Goal: Task Accomplishment & Management: Use online tool/utility

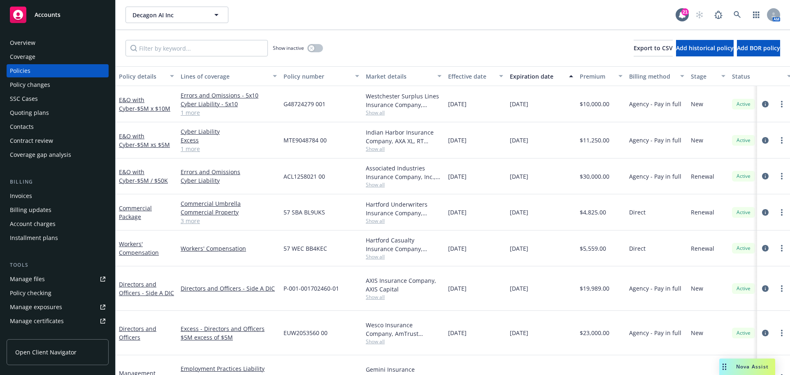
scroll to position [123, 0]
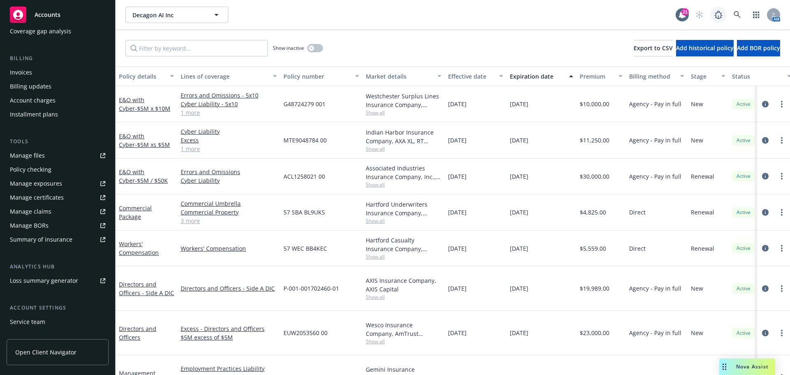
click at [724, 17] on link at bounding box center [718, 15] width 16 height 16
click at [741, 18] on icon at bounding box center [737, 14] width 7 height 7
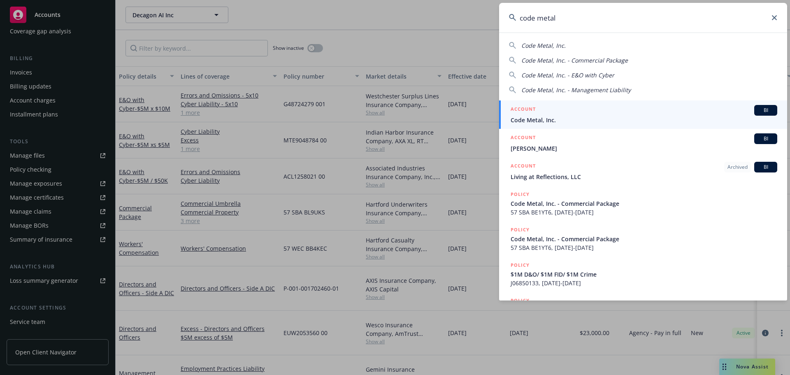
type input "code metal"
click at [638, 116] on span "Code Metal, Inc." at bounding box center [644, 120] width 267 height 9
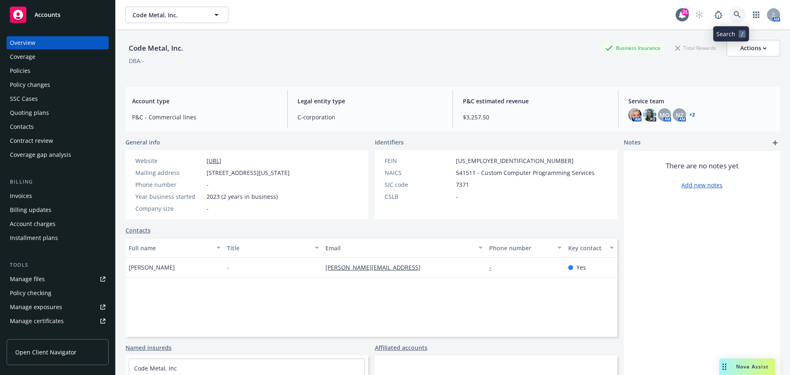
click at [735, 16] on icon at bounding box center [737, 14] width 7 height 7
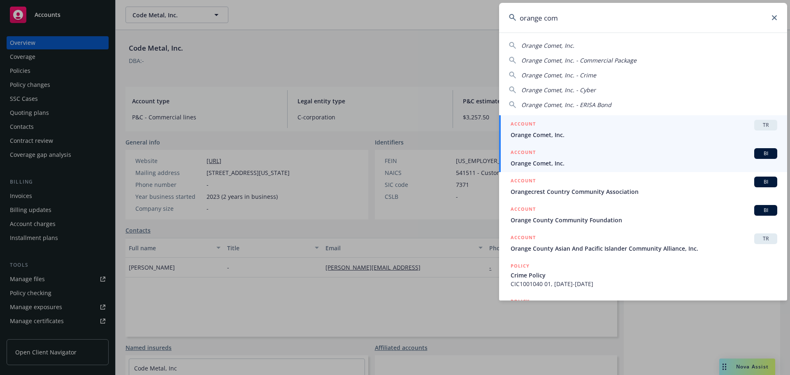
type input "orange com"
click at [556, 165] on span "Orange Comet, Inc." at bounding box center [644, 163] width 267 height 9
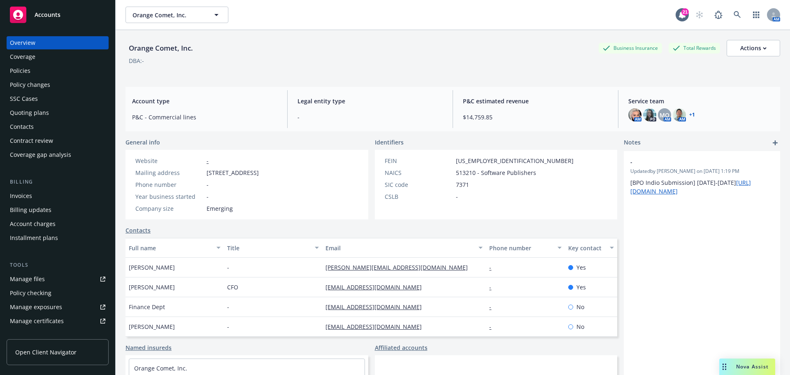
click at [70, 73] on div "Policies" at bounding box center [57, 70] width 95 height 13
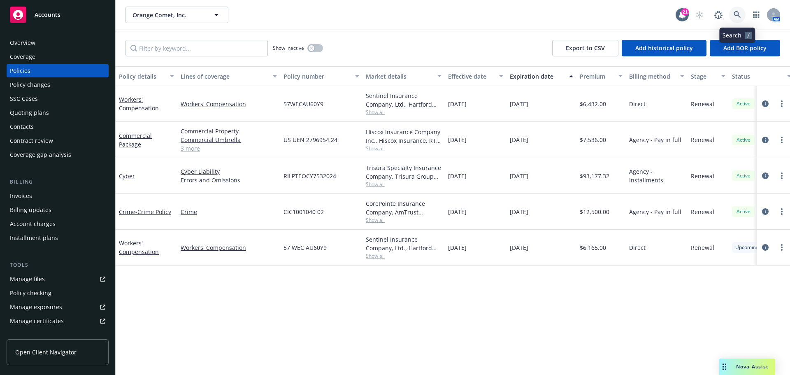
click at [736, 14] on icon at bounding box center [737, 14] width 7 height 7
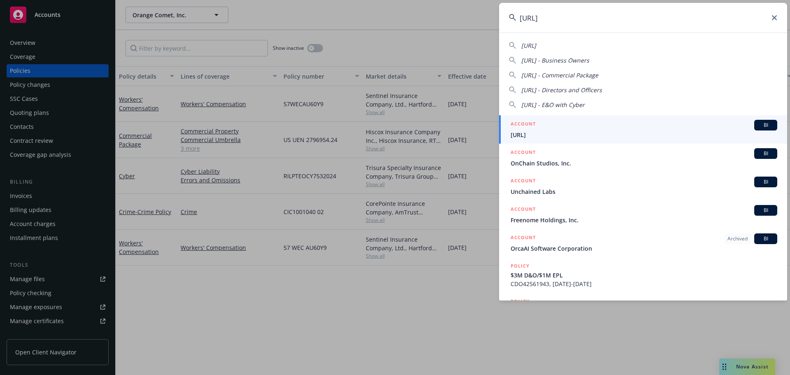
type input "onc.ai"
click at [531, 139] on link "ACCOUNT BI ONC.ai" at bounding box center [643, 129] width 288 height 28
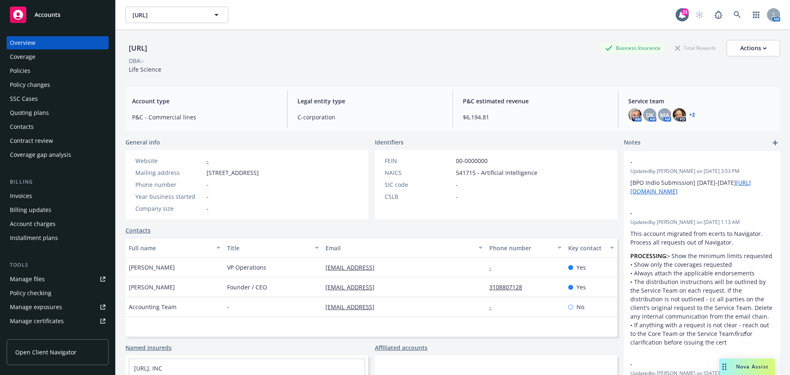
click at [54, 68] on div "Policies" at bounding box center [57, 70] width 95 height 13
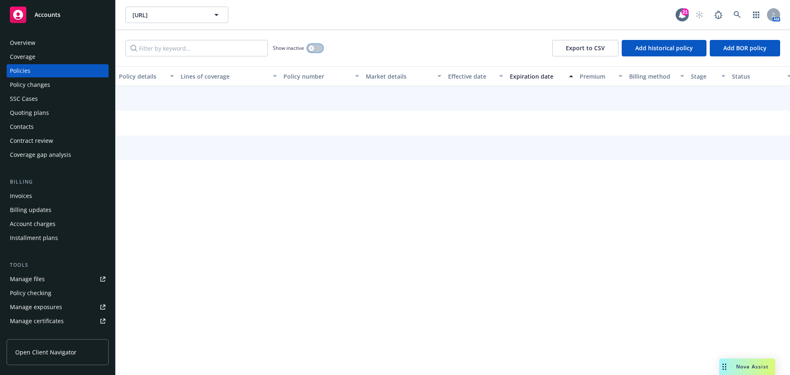
click at [318, 49] on button "button" at bounding box center [315, 48] width 16 height 8
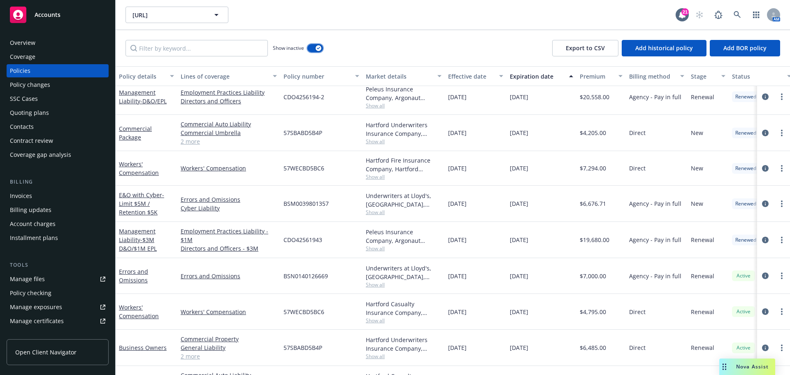
scroll to position [206, 0]
click at [211, 210] on link "Cyber Liability" at bounding box center [229, 208] width 96 height 9
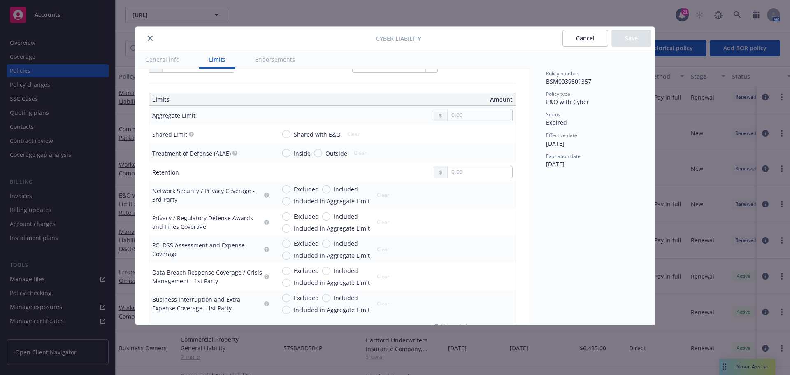
scroll to position [41, 0]
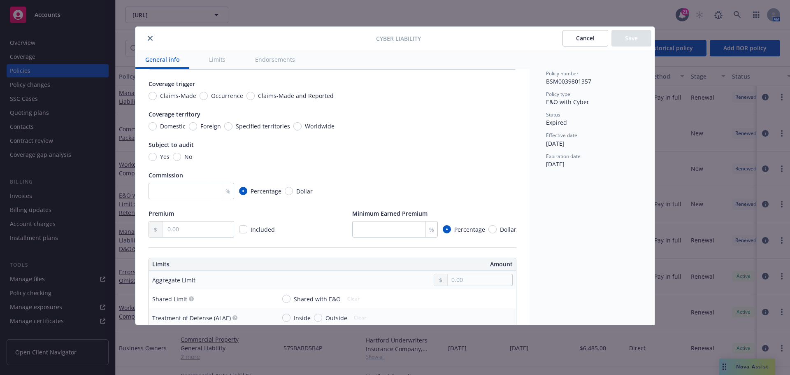
click at [153, 40] on button "close" at bounding box center [150, 38] width 10 height 10
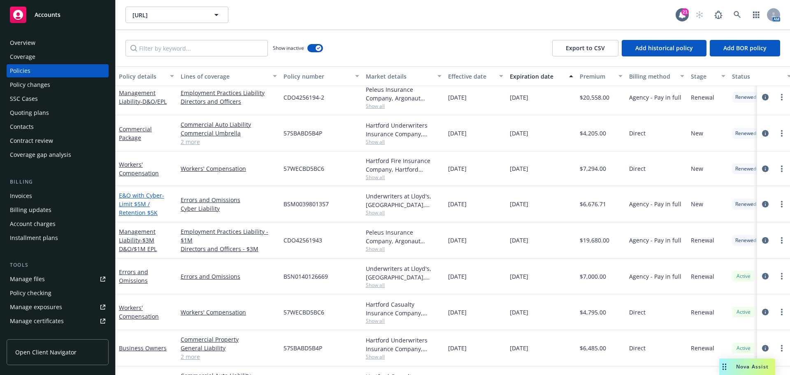
click at [142, 208] on span "- Limit $5M / Retention $5K" at bounding box center [141, 203] width 45 height 25
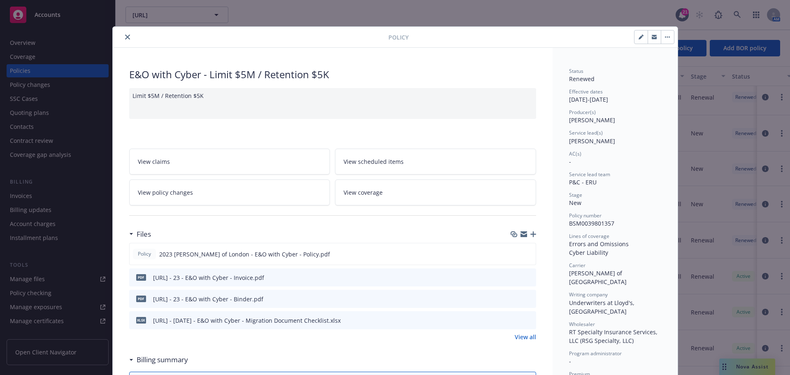
click at [124, 40] on button "close" at bounding box center [128, 37] width 10 height 10
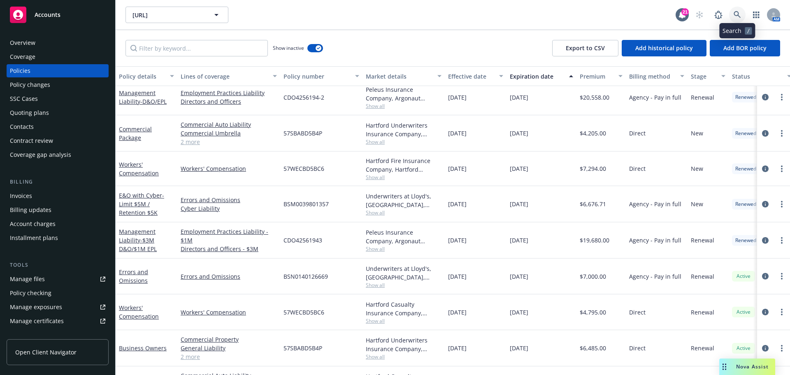
click at [737, 12] on icon at bounding box center [737, 14] width 7 height 7
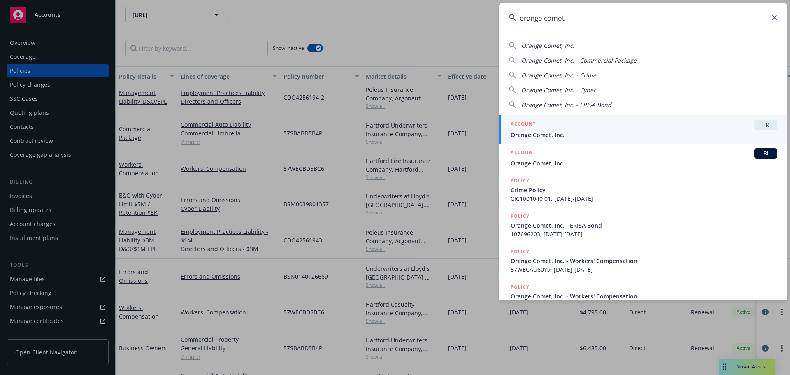
type input "orange comet"
click at [590, 154] on div "ACCOUNT BI" at bounding box center [644, 153] width 267 height 11
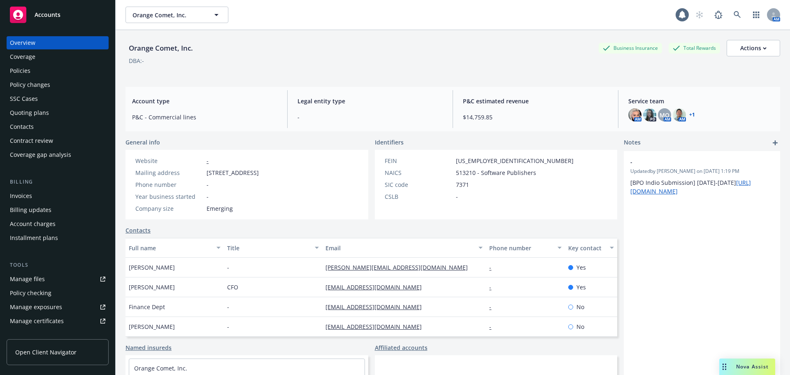
click at [44, 72] on div "Policies" at bounding box center [57, 70] width 95 height 13
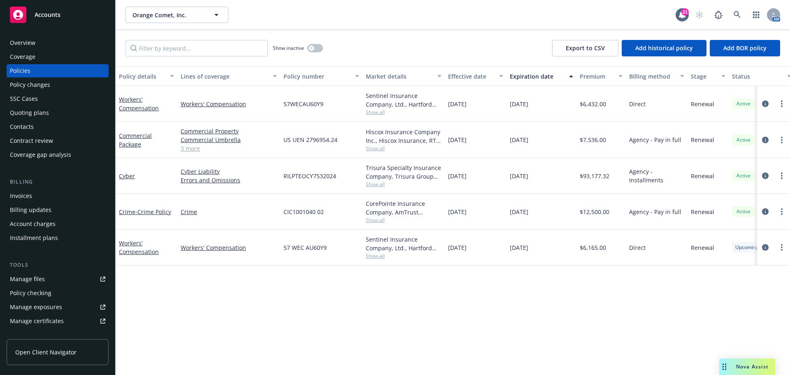
click at [51, 193] on div "Invoices" at bounding box center [57, 195] width 95 height 13
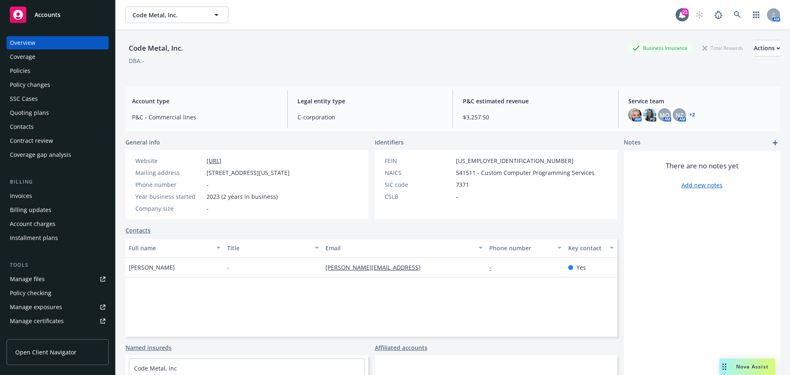
click at [43, 201] on div "Invoices" at bounding box center [57, 195] width 95 height 13
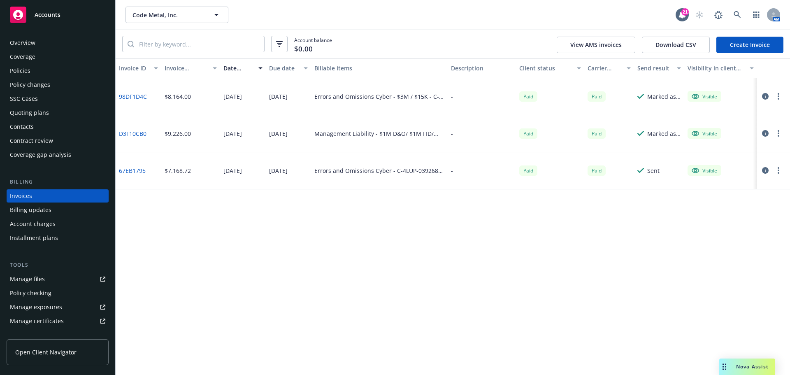
click at [70, 76] on div "Policies" at bounding box center [57, 70] width 95 height 13
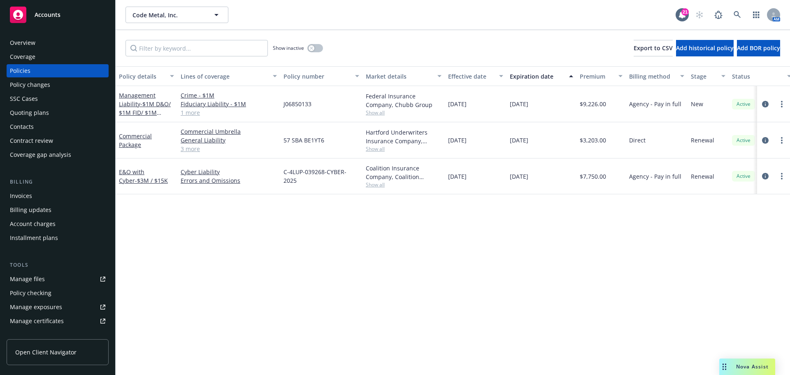
click at [46, 193] on div "Invoices" at bounding box center [57, 195] width 95 height 13
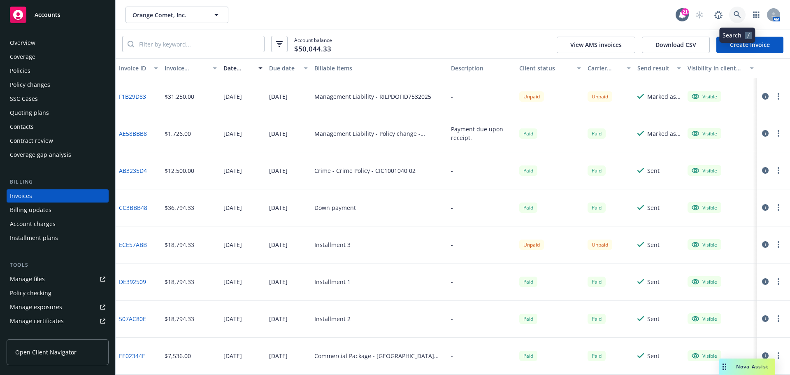
click at [740, 20] on link at bounding box center [737, 15] width 16 height 16
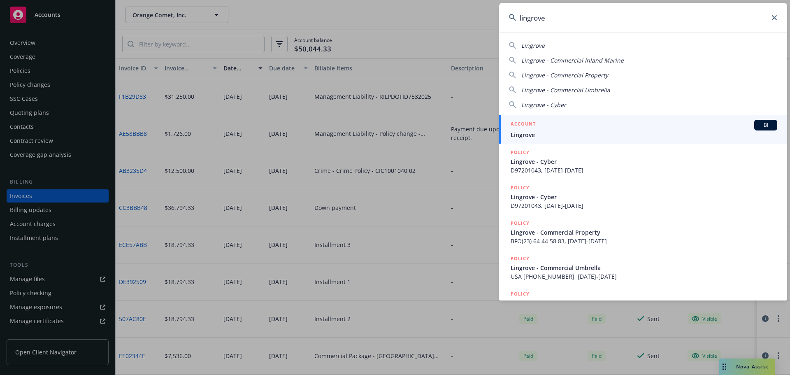
type input "lingrove"
click at [555, 130] on div "ACCOUNT BI" at bounding box center [644, 125] width 267 height 11
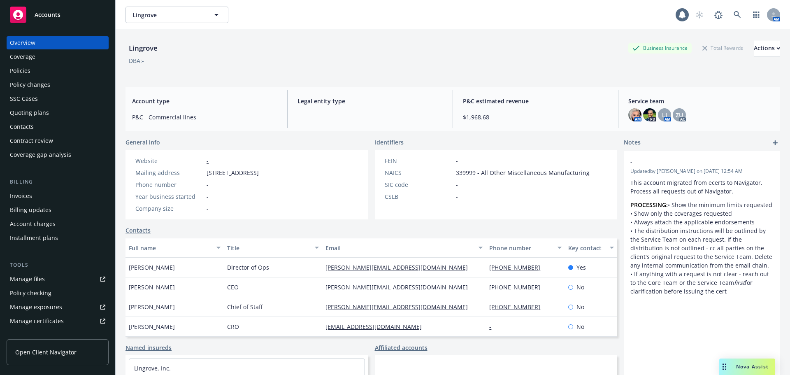
click at [39, 68] on div "Policies" at bounding box center [57, 70] width 95 height 13
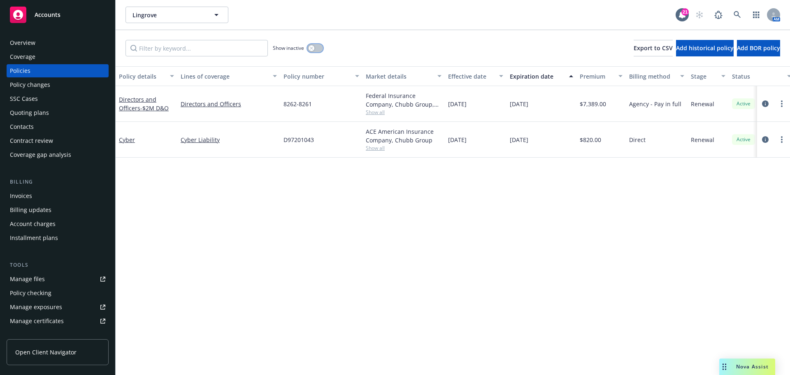
click at [315, 49] on button "button" at bounding box center [315, 48] width 16 height 8
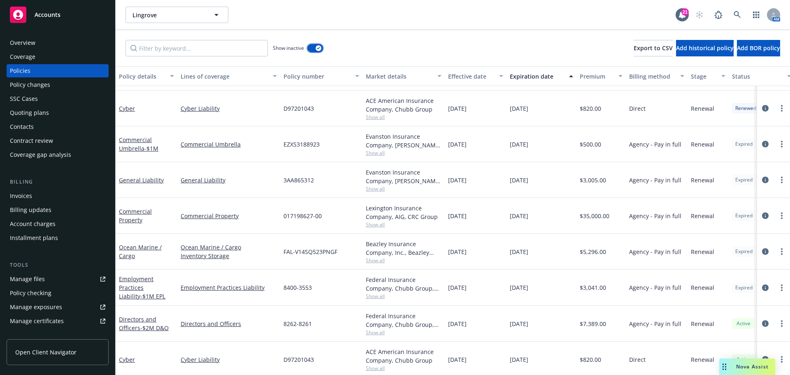
scroll to position [401, 0]
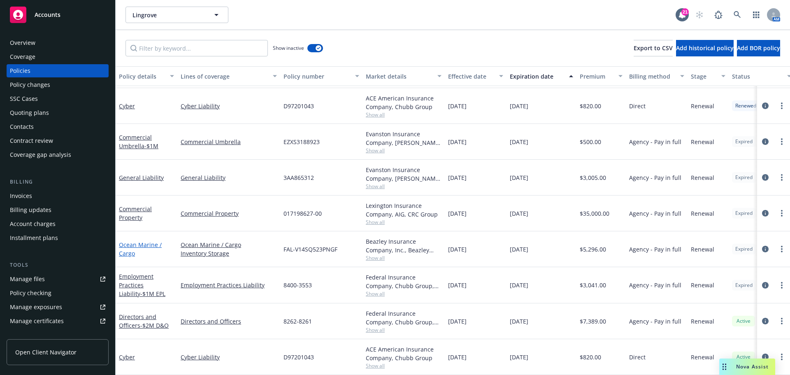
click at [149, 241] on link "Ocean Marine / Cargo" at bounding box center [140, 249] width 43 height 16
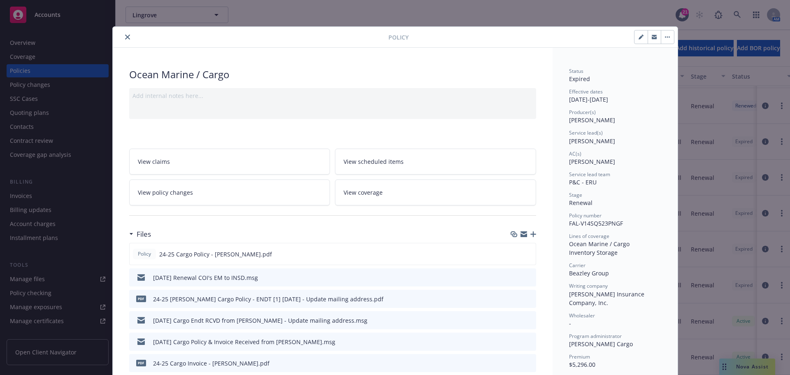
click at [125, 35] on icon "close" at bounding box center [127, 37] width 5 height 5
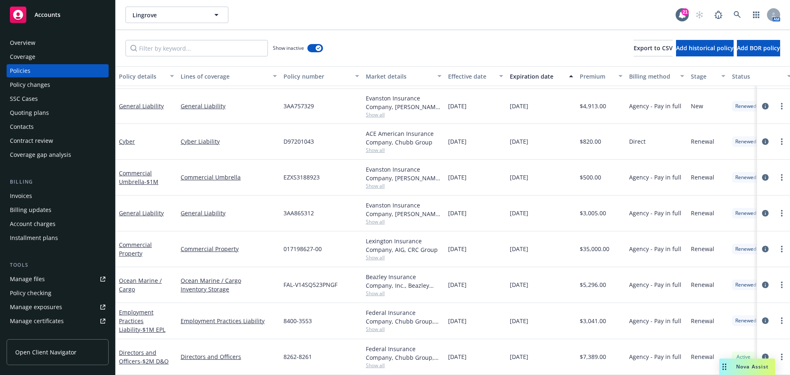
scroll to position [258, 0]
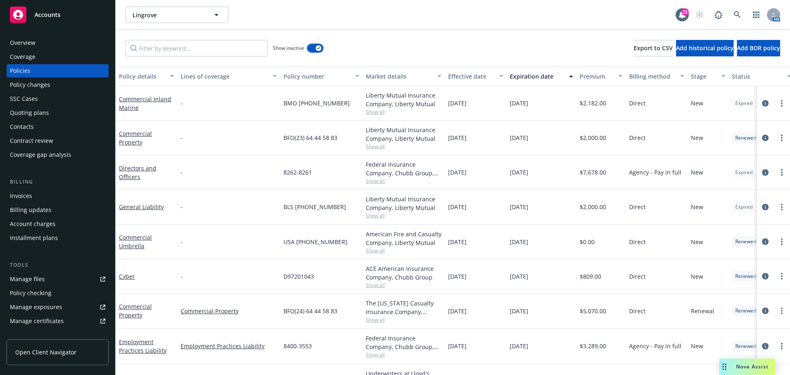
click at [311, 47] on button "button" at bounding box center [315, 48] width 16 height 8
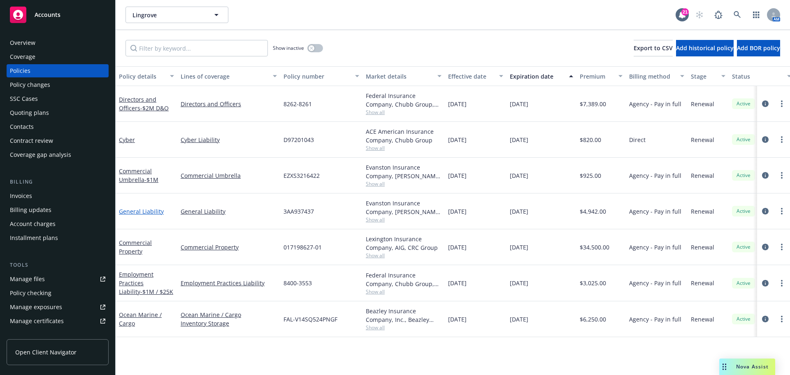
click at [142, 210] on link "General Liability" at bounding box center [141, 211] width 45 height 8
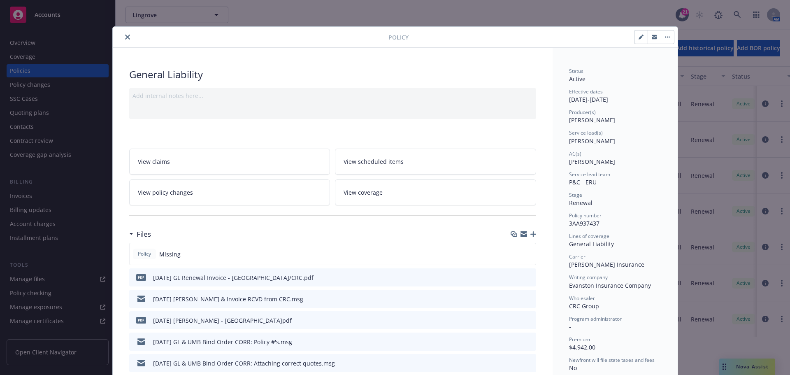
click at [531, 233] on icon "button" at bounding box center [534, 234] width 6 height 6
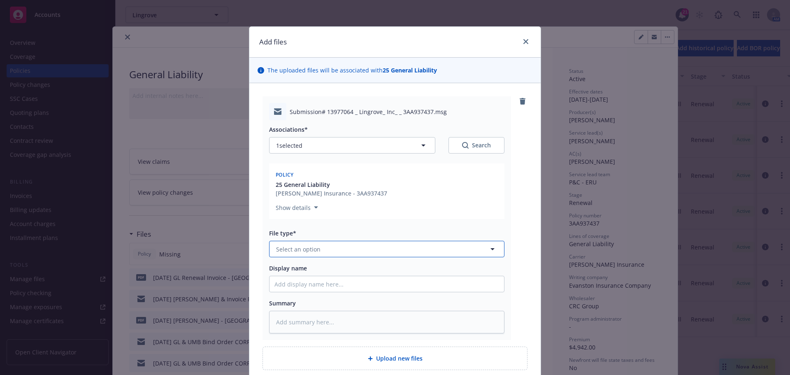
click at [357, 247] on button "Select an option" at bounding box center [386, 249] width 235 height 16
type input "em"
click at [335, 289] on div "Email" at bounding box center [387, 294] width 225 height 12
click at [349, 270] on div "Display name" at bounding box center [386, 268] width 235 height 9
click at [352, 279] on input "Display name" at bounding box center [387, 284] width 235 height 16
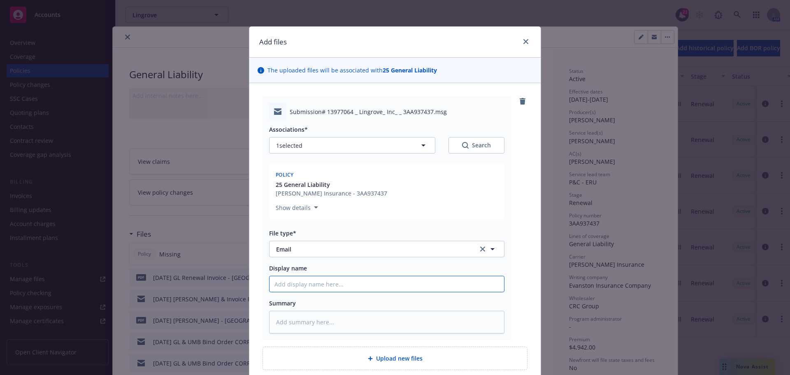
type textarea "x"
type input "9"
type textarea "x"
type input "9/"
type textarea "x"
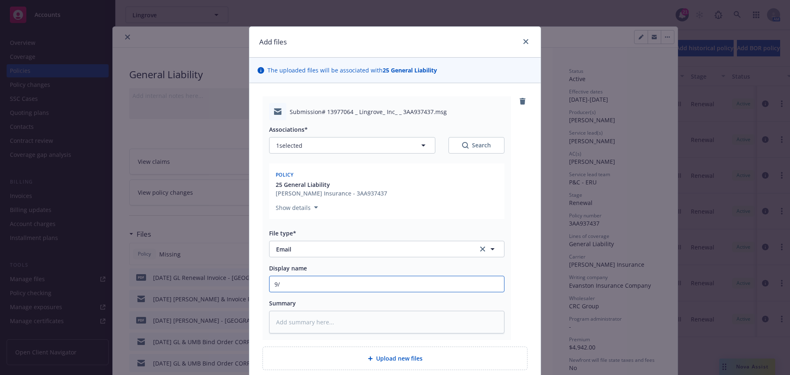
type input "9/1"
type textarea "x"
type input "9/15"
type textarea "x"
type input "9/15/"
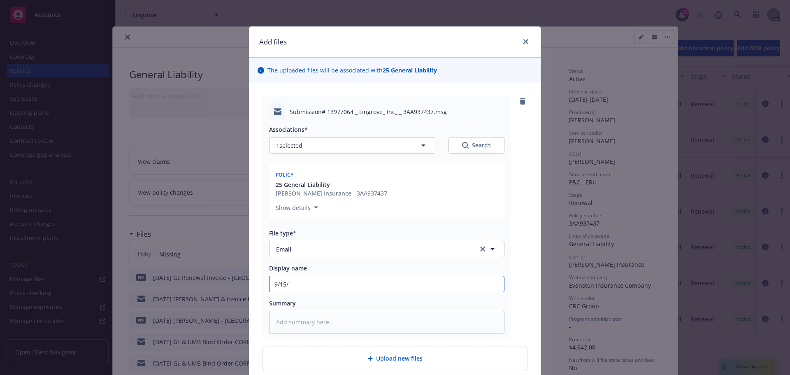
type textarea "x"
type input "9/15/2"
type textarea "x"
type input "[DATE]"
type textarea "x"
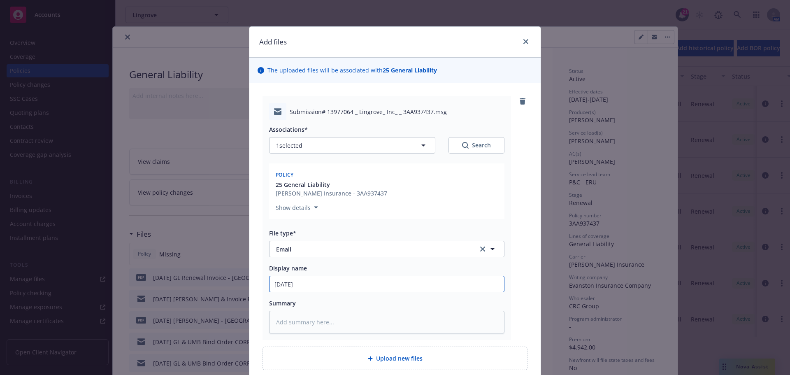
type input "[DATE]"
type textarea "x"
type input "[DATE] G"
type textarea "x"
type input "[DATE] GL"
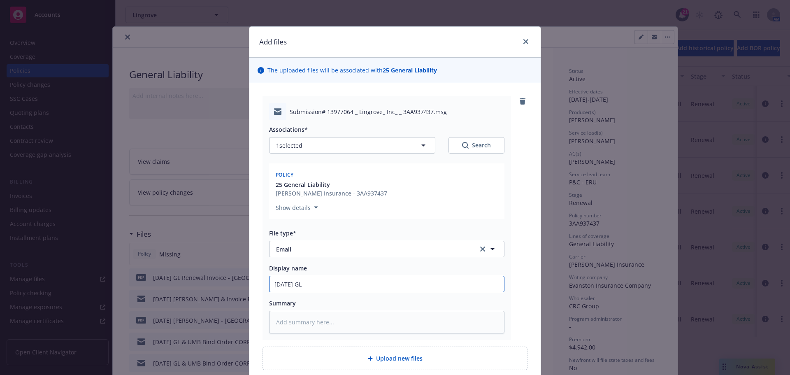
type textarea "x"
type input "[DATE] GL"
type textarea "x"
type input "[DATE] GL P"
type textarea "x"
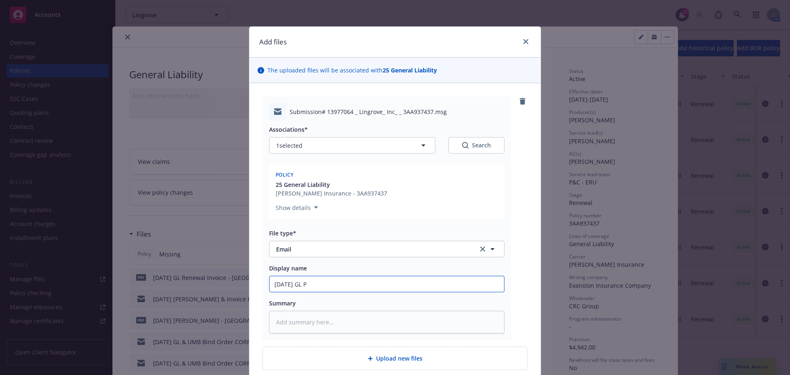
type input "[DATE] GL PO"
type textarea "x"
type input "[DATE] GL POl"
type textarea "x"
type input "[DATE] [PERSON_NAME]"
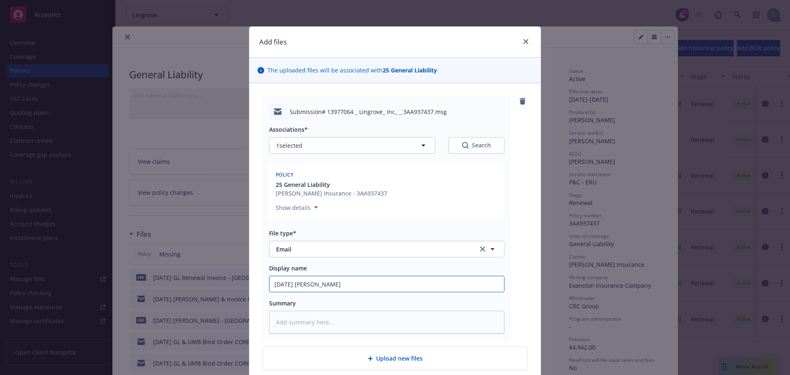
type textarea "x"
type input "[DATE] GL POl"
type textarea "x"
type input "[DATE] GL PO"
type textarea "x"
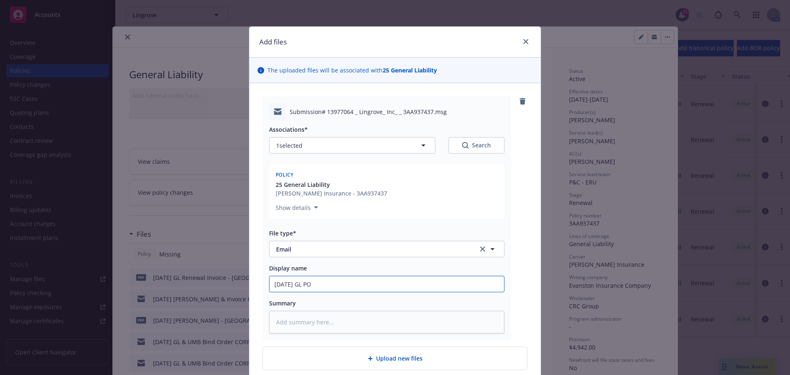
type input "[DATE] GL P"
type textarea "x"
type input "[DATE] GL Po"
type textarea "x"
type input "[DATE] GL Pol"
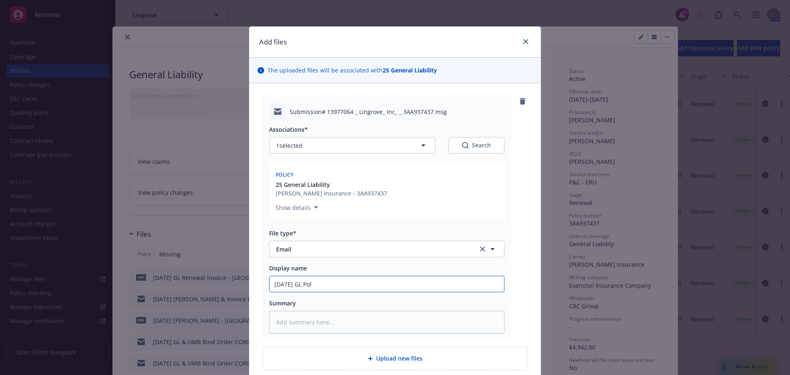
type textarea "x"
type input "[DATE] [PERSON_NAME]"
type textarea "x"
type input "[DATE] [PERSON_NAME]"
type textarea "x"
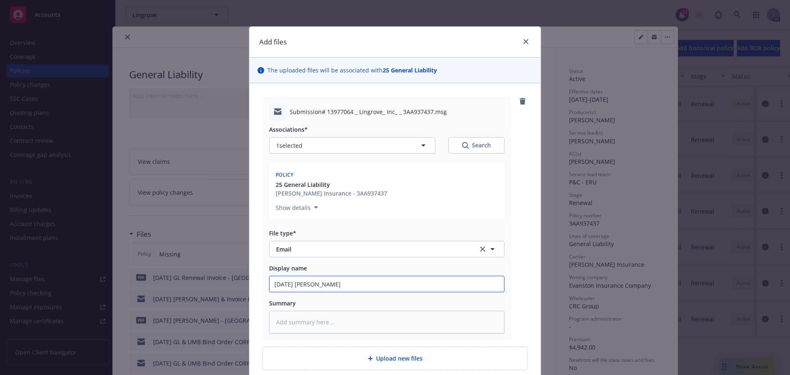
type input "[DATE] GL Policy"
type textarea "x"
type input "[DATE] GL Policy"
type textarea "x"
type input "[DATE] GL Policy R"
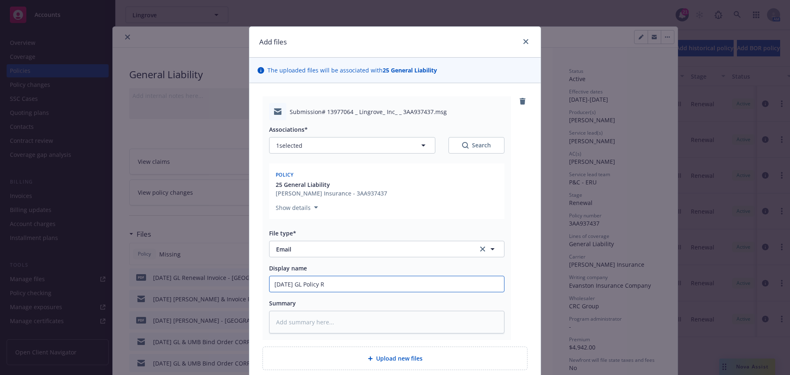
type textarea "x"
type input "[DATE] GL Policy RC"
type textarea "x"
type input "[DATE] GL Policy RCV"
type textarea "x"
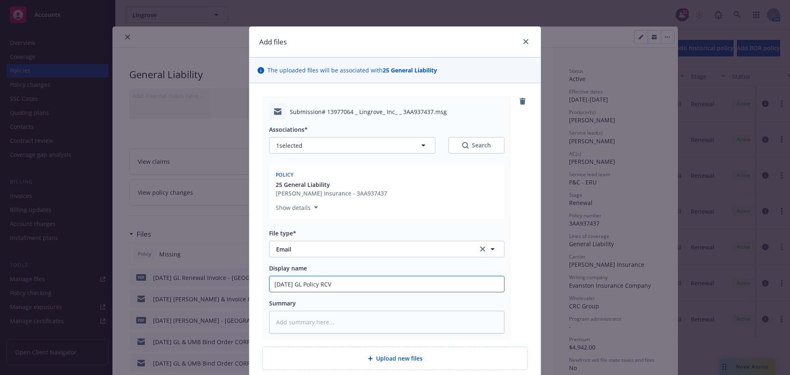
type input "[DATE] GL Policy RCVD"
type textarea "x"
type input "[DATE] GL Policy RCVD"
type textarea "x"
type input "[DATE] GL Policy RCVD f"
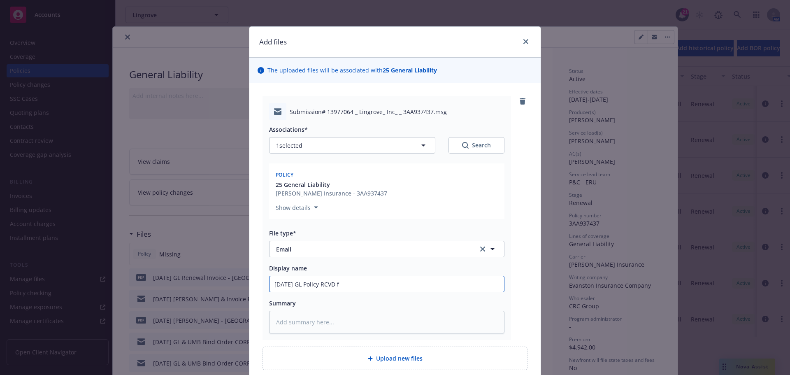
type textarea "x"
type input "[DATE] GL Policy RCVD fr"
type textarea "x"
type input "[DATE] GL Policy RCVD fro"
type textarea "x"
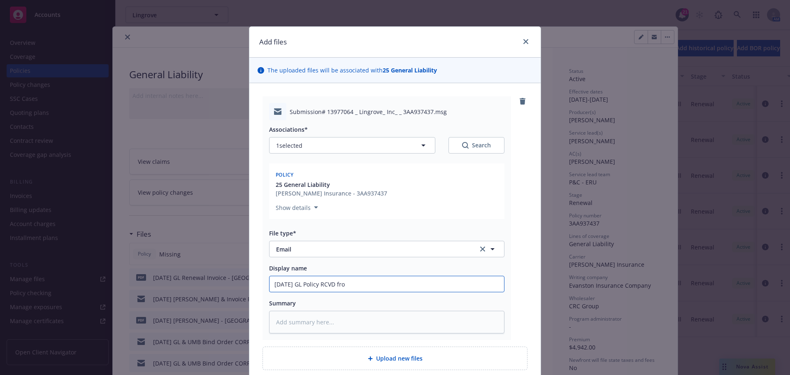
type input "[DATE] GL Policy RCVD from"
type textarea "x"
type input "[DATE] GL Policy RCVD from"
type textarea "x"
type input "[DATE] GL Policy RCVD from C"
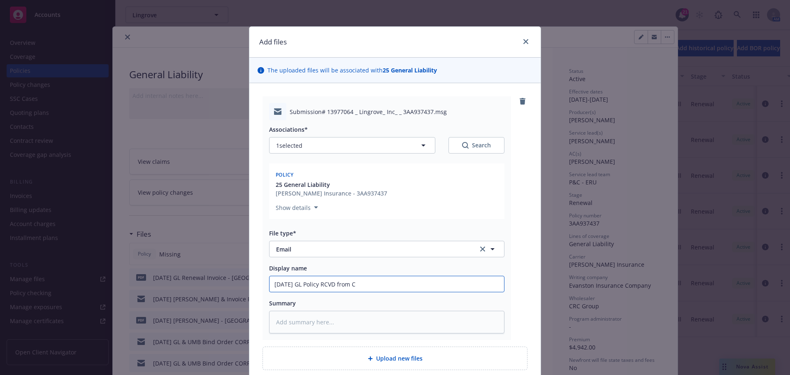
type textarea "x"
type input "[DATE] GL Policy RCVD from CR"
type textarea "x"
type input "[DATE] GL Policy RCVD from CRC"
type textarea "x"
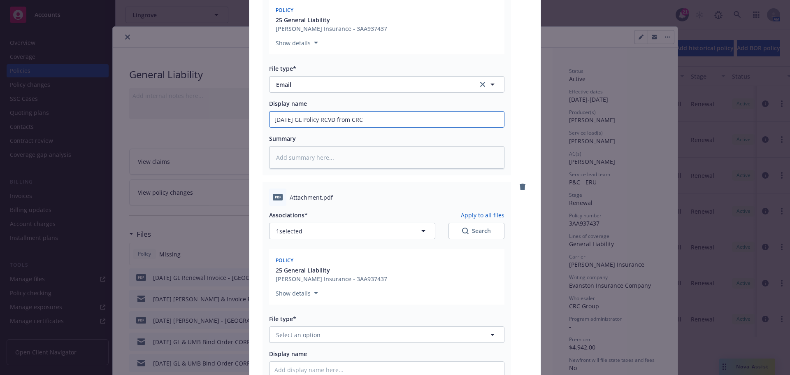
scroll to position [247, 0]
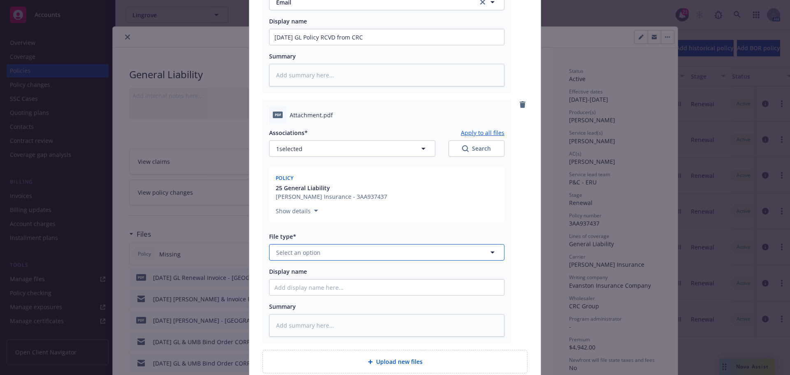
click at [335, 256] on button "Select an option" at bounding box center [386, 252] width 235 height 16
type input "pol"
click at [342, 278] on div "Policy" at bounding box center [387, 275] width 225 height 12
click at [342, 286] on input "Display name" at bounding box center [387, 287] width 235 height 16
type textarea "x"
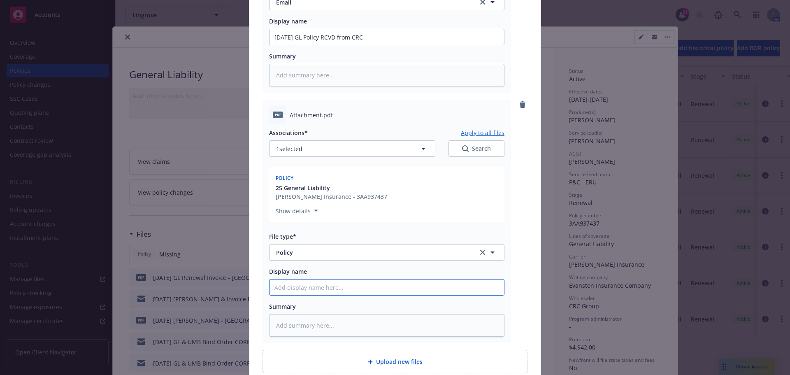
type input "2"
type textarea "x"
type input "25"
type textarea "x"
type input "25-"
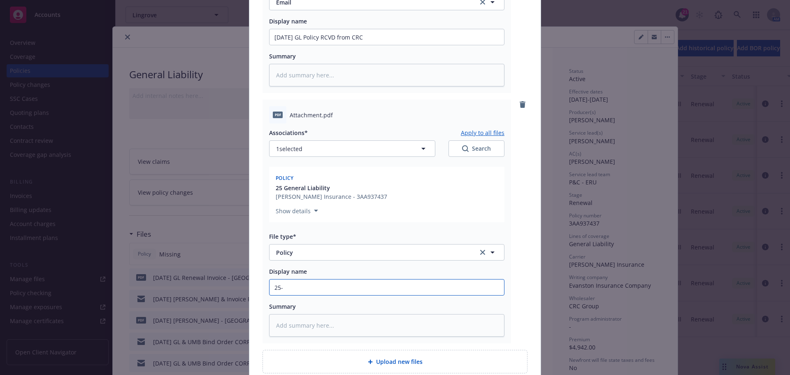
type textarea "x"
type input "25-2"
type textarea "x"
type input "25-26"
type textarea "x"
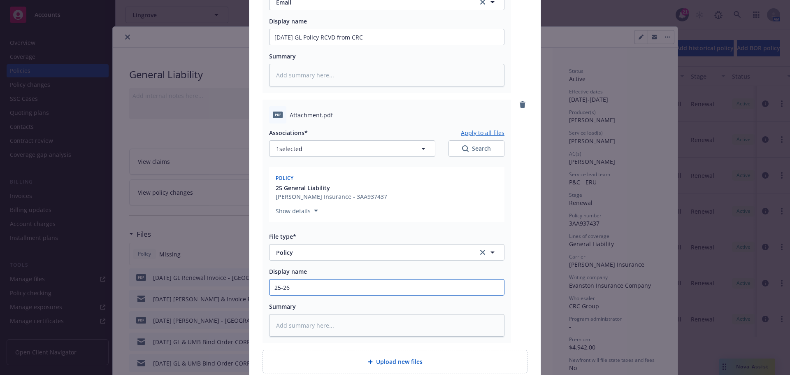
type input "25-26"
type textarea "x"
type input "25-26 G"
type textarea "x"
type input "25-26 GL"
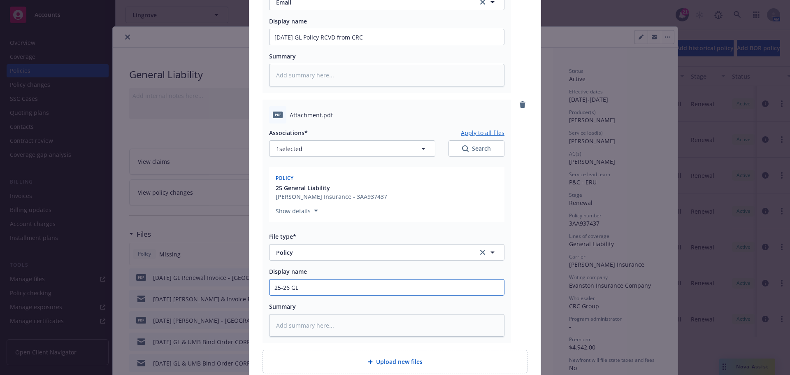
type textarea "x"
type input "25-26 GL"
type textarea "x"
type input "25-26 GL P"
type textarea "x"
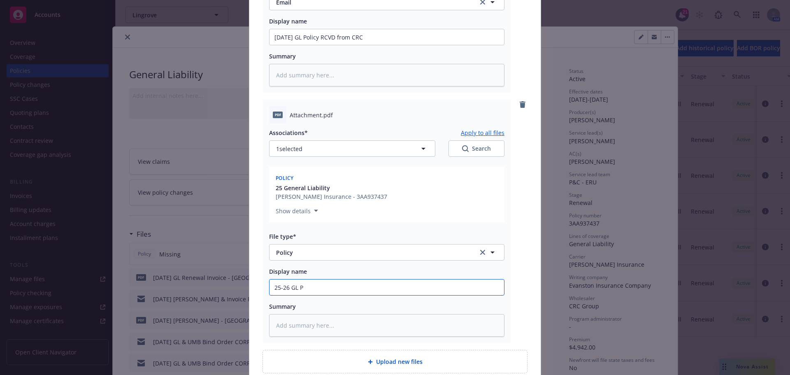
type input "25-26 GL PO"
type textarea "x"
type input "25-26 GL POl"
type textarea "x"
type input "25-26 [PERSON_NAME]"
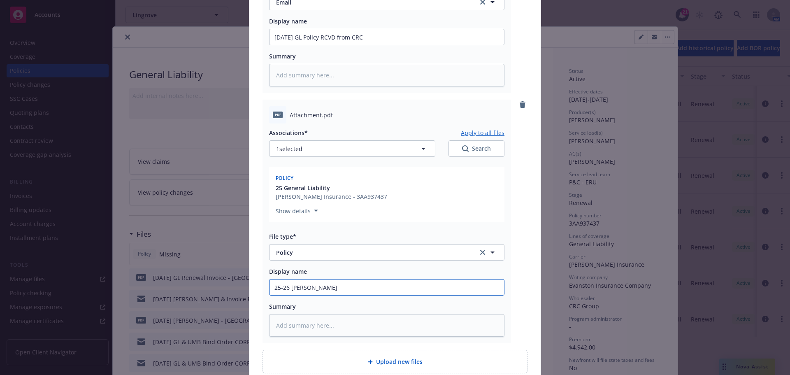
type textarea "x"
type input "25-26 GL POlkc"
type textarea "x"
type input "25-26 [PERSON_NAME]"
type textarea "x"
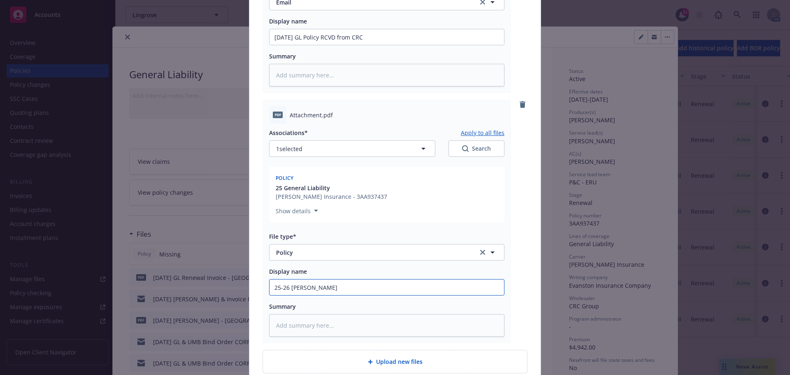
type input "25-26 GL POl"
type textarea "x"
type input "25-26 GL PO"
type textarea "x"
type input "25-26 GL P"
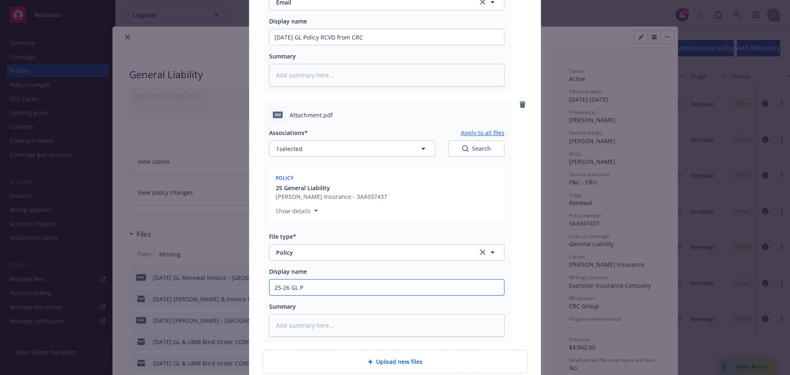
type textarea "x"
type input "25-26 GL Po"
type textarea "x"
type input "25-26 GL Pol"
type textarea "x"
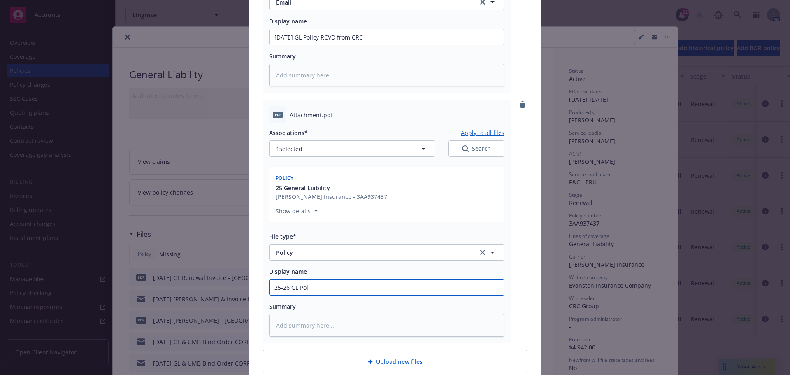
type input "25-26 [PERSON_NAME]"
type textarea "x"
type input "25-26 [PERSON_NAME]"
type textarea "x"
type input "25-26 GL Policy"
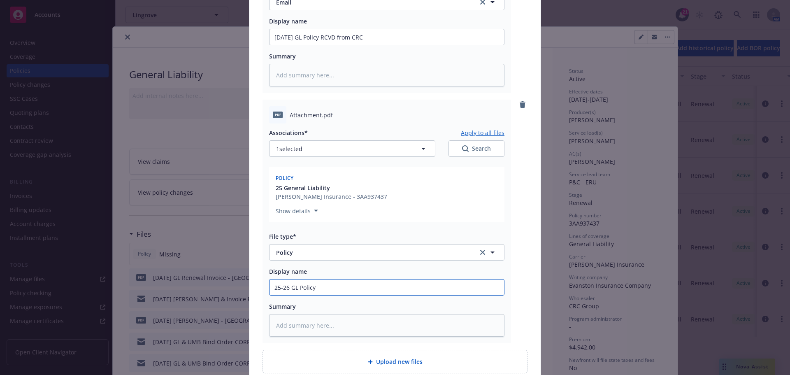
type textarea "x"
type input "25-26 GL Policy"
type textarea "x"
type input "25-26 GL Policy -"
type textarea "x"
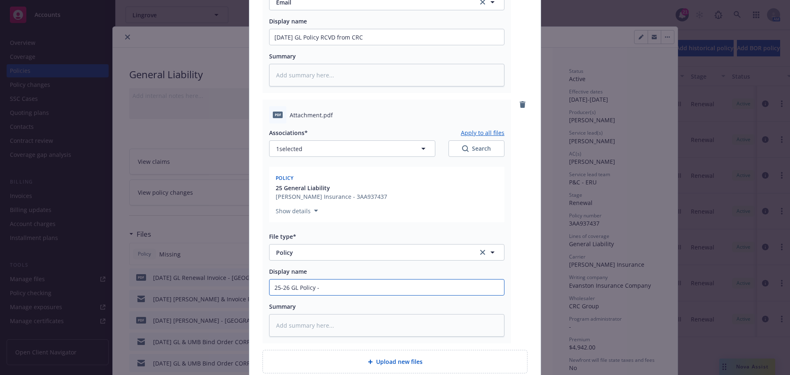
type input "25-26 GL Policy -"
type textarea "x"
type input "25-26 GL Policy - E"
type textarea "x"
type input "25-26 GL Policy - Ev"
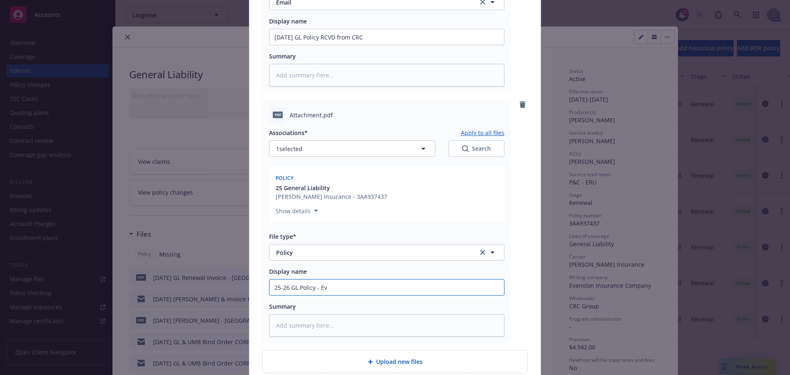
type textarea "x"
type input "25-26 GL Policy - [PERSON_NAME]"
type textarea "x"
type input "25-26 GL Policy - Evant"
type textarea "x"
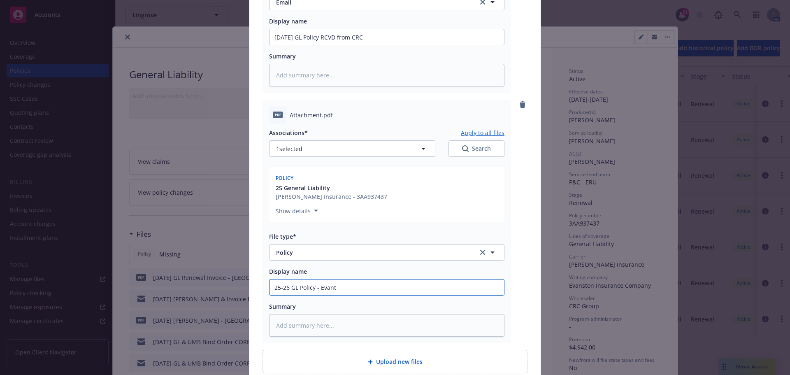
type input "25-26 GL Policy - [DEMOGRAPHIC_DATA]"
type textarea "x"
type input "25-26 GL Policy - Evanton"
type textarea "x"
type input "25-26 GL Policy - [DEMOGRAPHIC_DATA]"
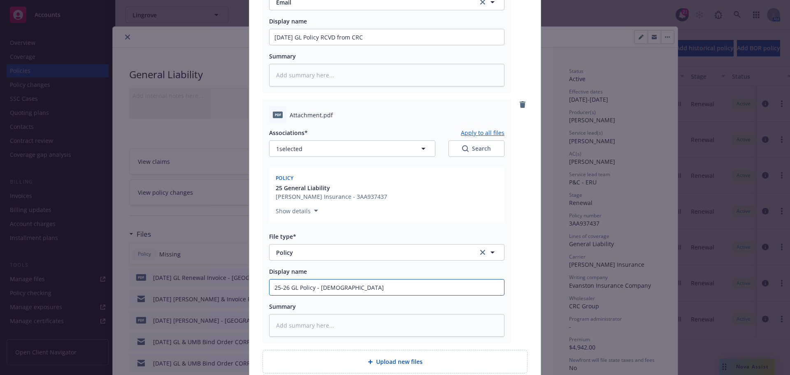
type textarea "x"
type input "25-26 GL Policy - Evant"
type textarea "x"
type input "25-26 GL Policy - [PERSON_NAME]"
type textarea "x"
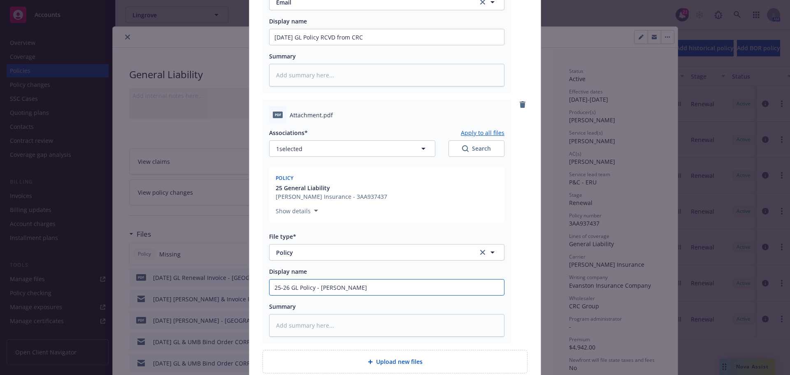
type input "25-26 GL Policy - [PERSON_NAME]"
type textarea "x"
type input "25-26 GL Policy - Evanst"
type textarea "x"
type input "25-26 GL Policy - Evansto"
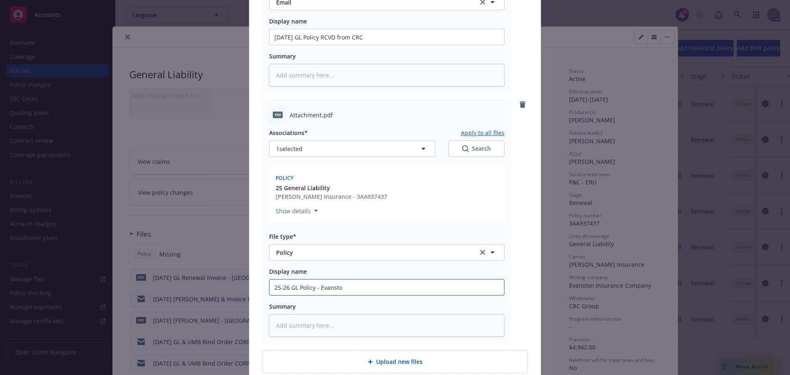
type textarea "x"
type input "25-26 GL Policy - [GEOGRAPHIC_DATA]"
type textarea "x"
type input "25-26 GL Policy - Evansto"
type textarea "x"
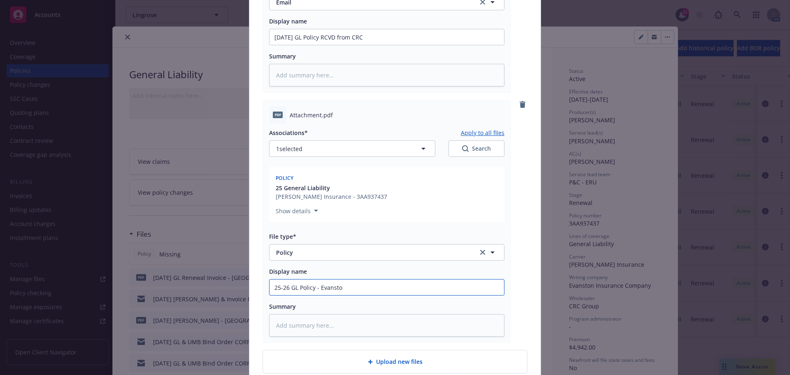
type input "25-26 GL Policy - Evanst"
type textarea "x"
type input "25-26 GL Policy - Evansto"
type textarea "x"
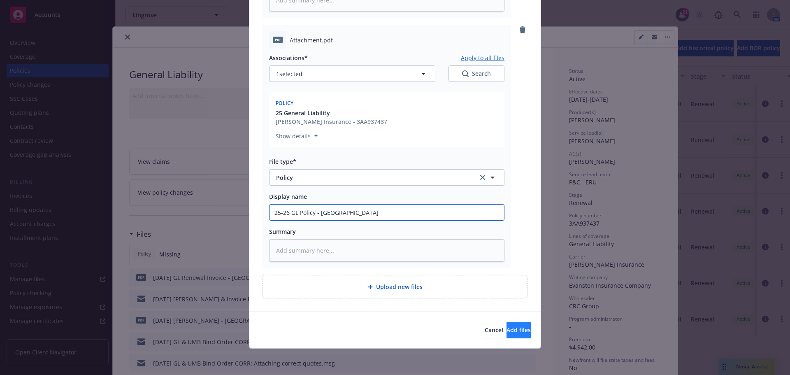
type input "25-26 GL Policy - [GEOGRAPHIC_DATA]"
click at [510, 336] on button "Add files" at bounding box center [519, 330] width 24 height 16
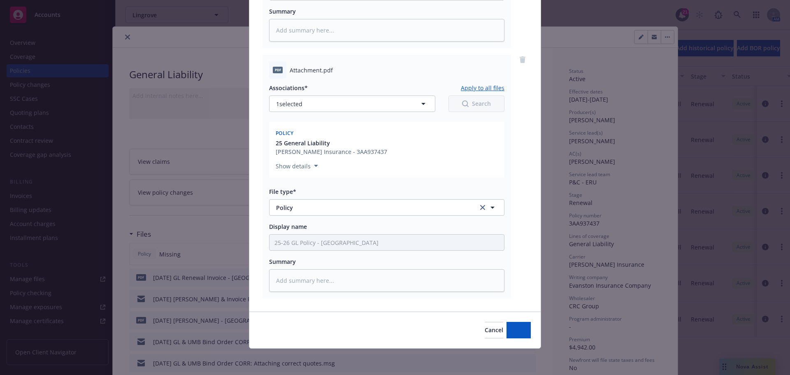
scroll to position [292, 0]
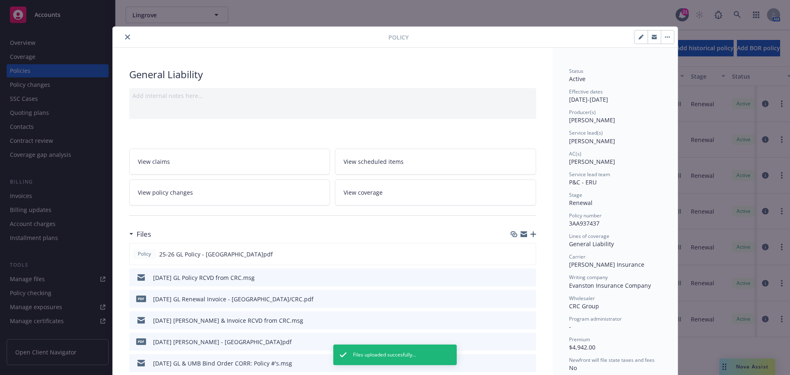
drag, startPoint x: 125, startPoint y: 38, endPoint x: 139, endPoint y: 66, distance: 31.1
click at [125, 38] on icon "close" at bounding box center [127, 37] width 5 height 5
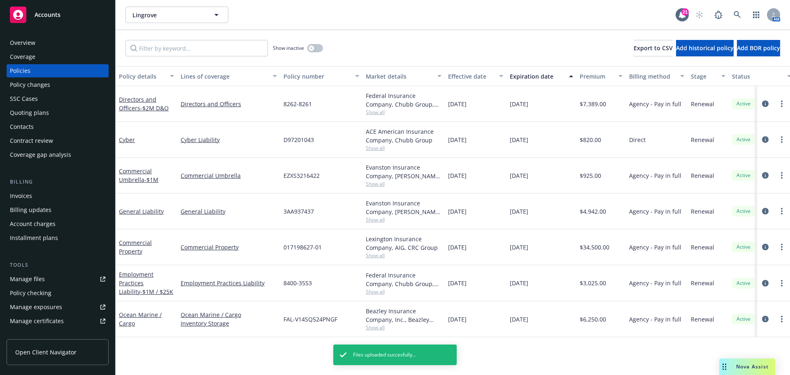
click at [142, 175] on div "Commercial Umbrella - $1M" at bounding box center [146, 175] width 55 height 17
click at [143, 172] on link "Commercial Umbrella - $1M" at bounding box center [139, 175] width 40 height 16
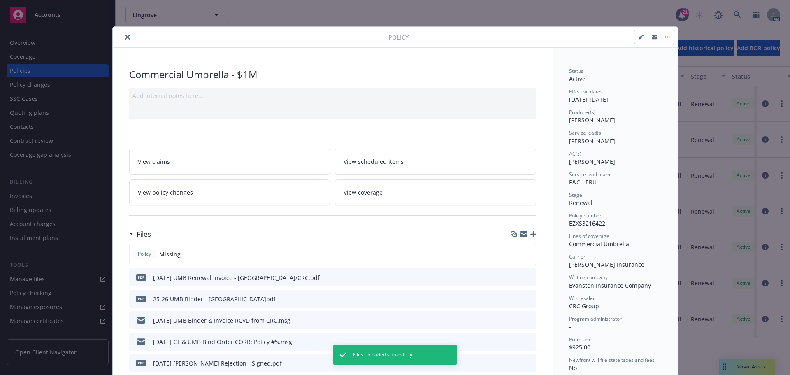
click at [531, 233] on icon "button" at bounding box center [534, 234] width 6 height 6
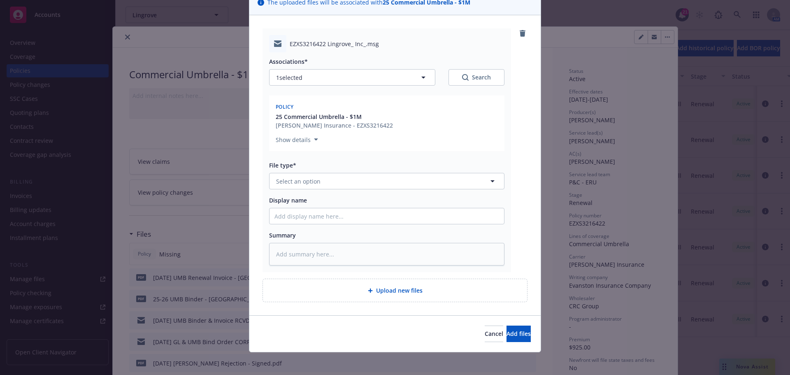
scroll to position [72, 0]
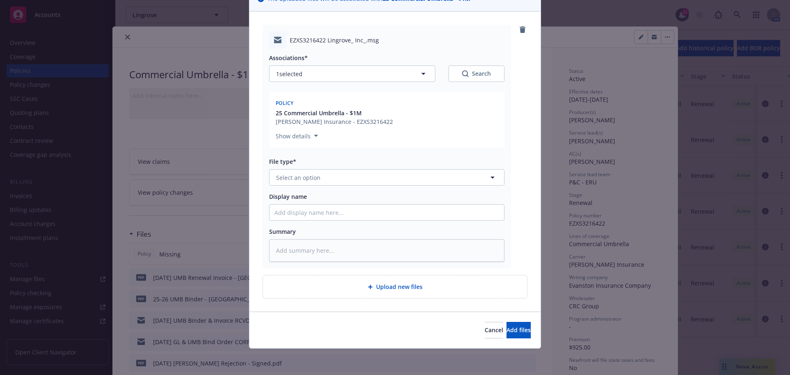
type textarea "x"
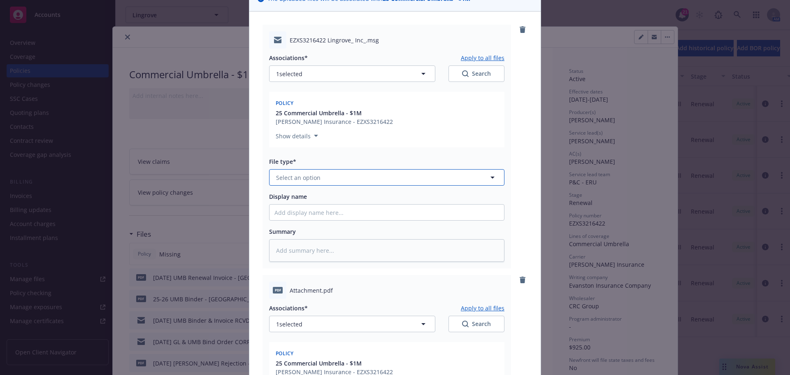
click at [350, 179] on button "Select an option" at bounding box center [386, 177] width 235 height 16
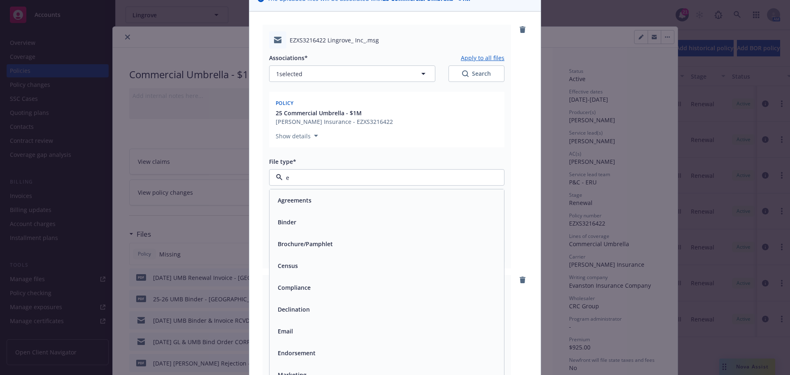
type input "em"
click at [347, 223] on div "Email" at bounding box center [387, 222] width 225 height 12
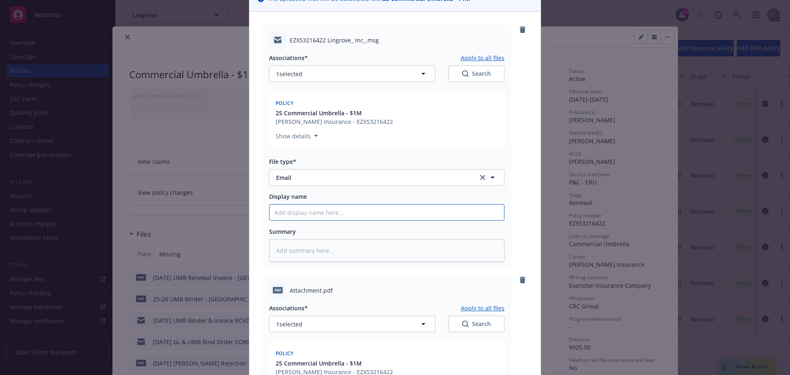
click at [359, 212] on input "Display name" at bounding box center [387, 213] width 235 height 16
type textarea "x"
type input "9"
type textarea "x"
type input "9/"
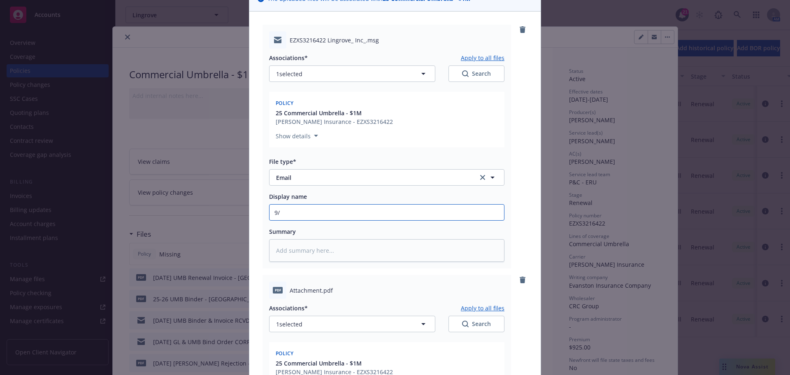
type textarea "x"
type input "9/1"
type textarea "x"
type input "9/15"
type textarea "x"
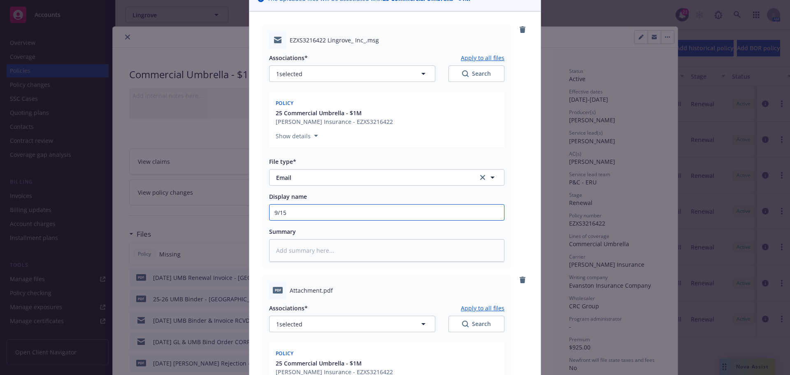
type input "9/15/"
type textarea "x"
type input "9/15/2"
type textarea "x"
type input "[DATE]"
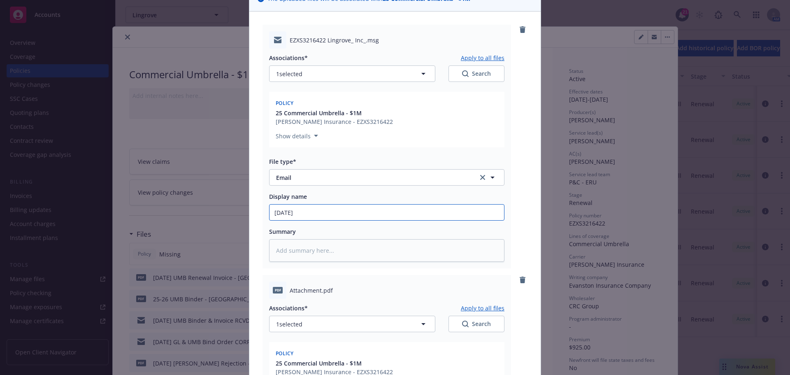
type textarea "x"
type input "[DATE]"
type textarea "x"
type input "[DATE] U"
type textarea "x"
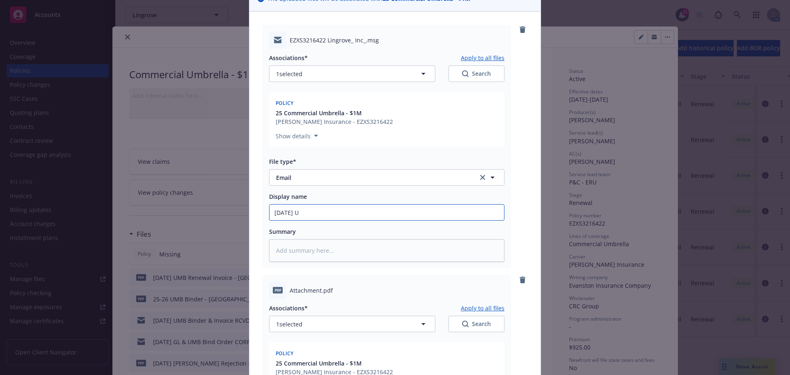
type input "[DATE] UM"
type textarea "x"
type input "[DATE] UMB"
type textarea "x"
type input "[DATE] UMB"
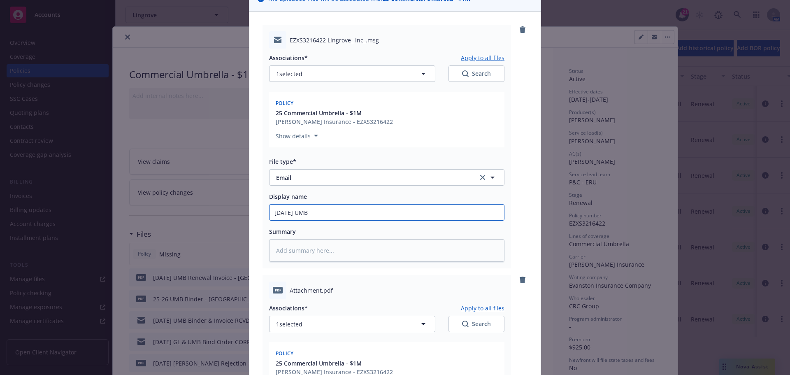
type textarea "x"
type input "[DATE] UMB P"
type textarea "x"
type input "[DATE] UMB Po"
type textarea "x"
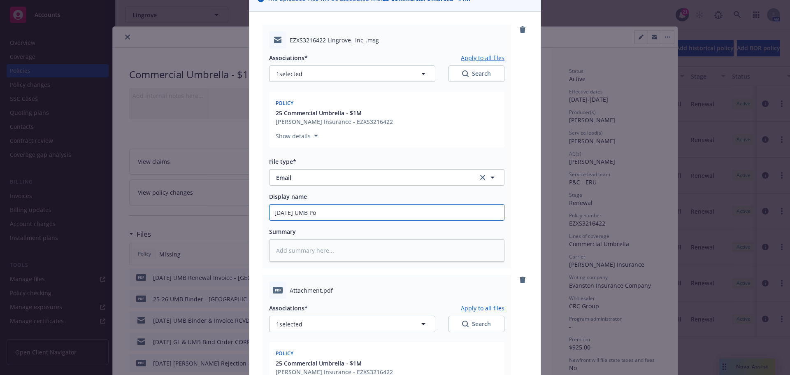
type input "[DATE] UMB Pol"
type textarea "x"
type input "[DATE] UMB Poli"
type textarea "x"
type input "[DATE] UMB Polic"
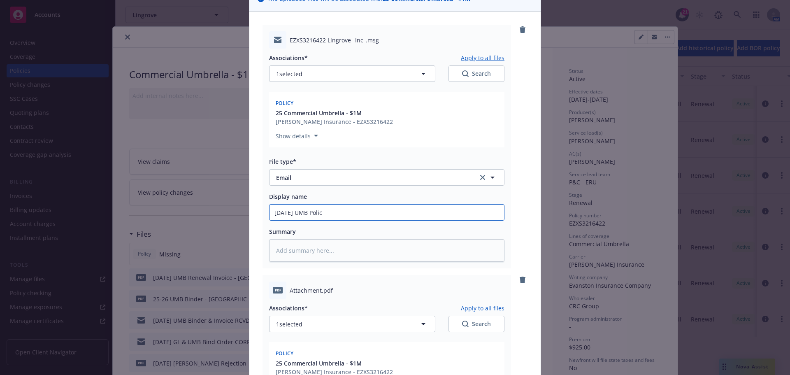
type textarea "x"
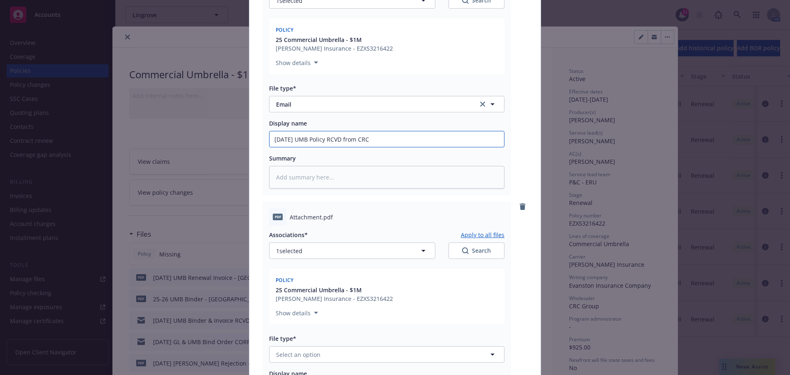
scroll to position [195, 0]
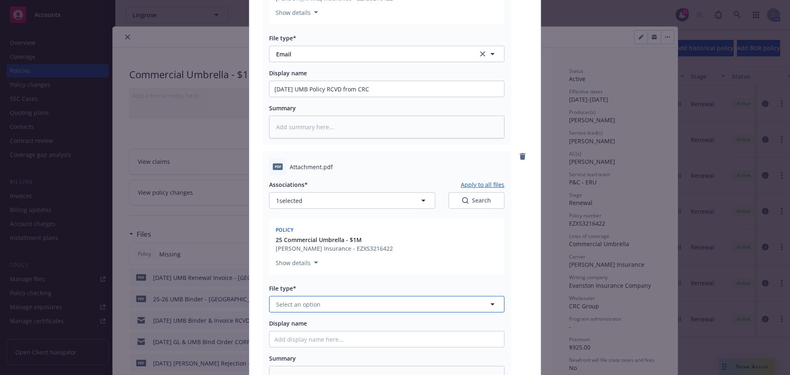
click at [332, 302] on button "Select an option" at bounding box center [386, 304] width 235 height 16
click at [331, 322] on div "Policy" at bounding box center [387, 327] width 225 height 12
click at [333, 338] on input "Display name" at bounding box center [387, 339] width 235 height 16
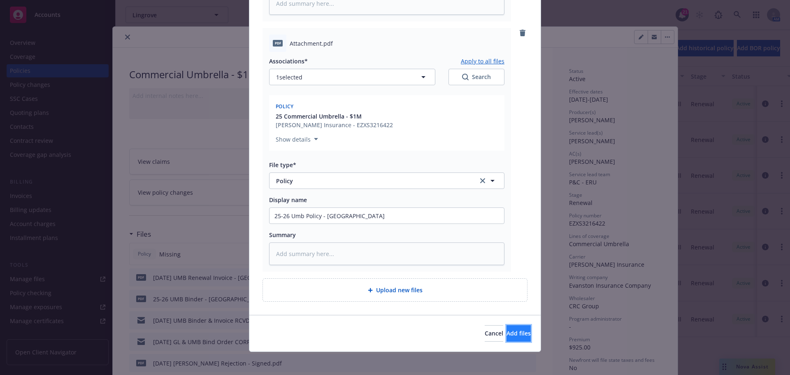
click at [507, 333] on button "Add files" at bounding box center [519, 333] width 24 height 16
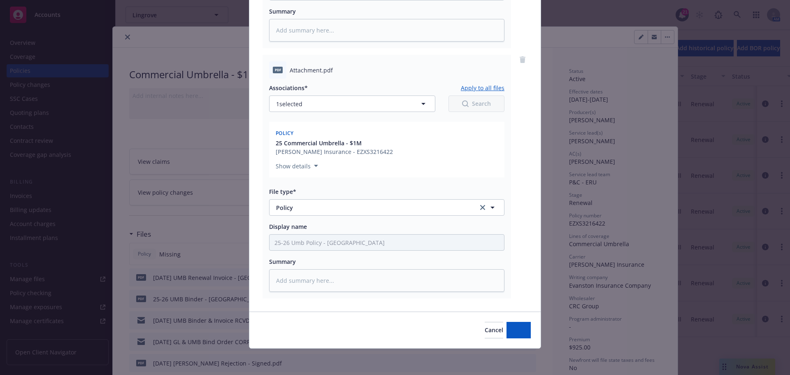
scroll to position [292, 0]
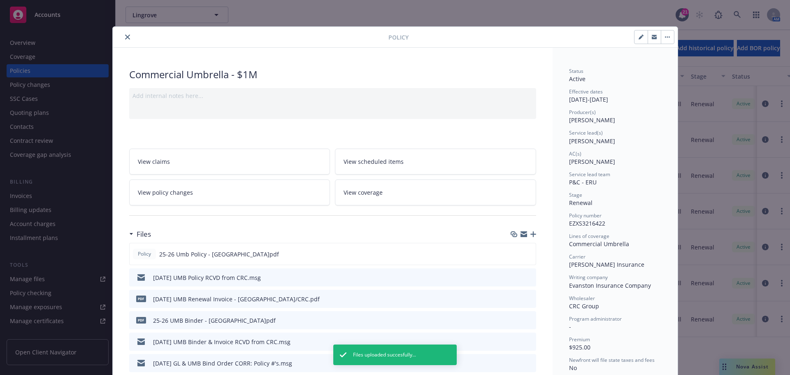
click at [128, 36] on button "close" at bounding box center [128, 37] width 10 height 10
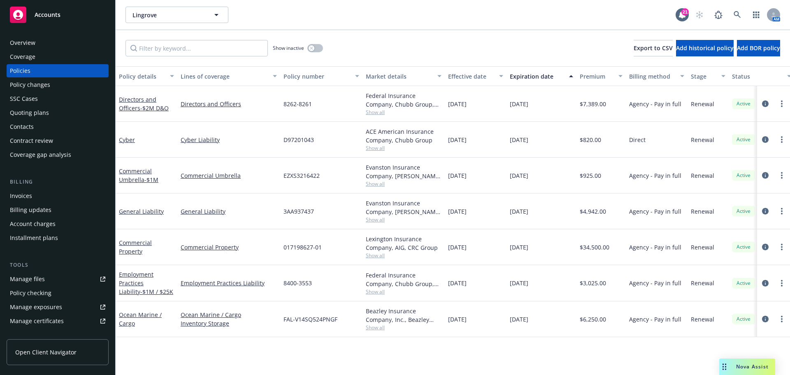
click at [33, 205] on div "Billing updates" at bounding box center [31, 209] width 42 height 13
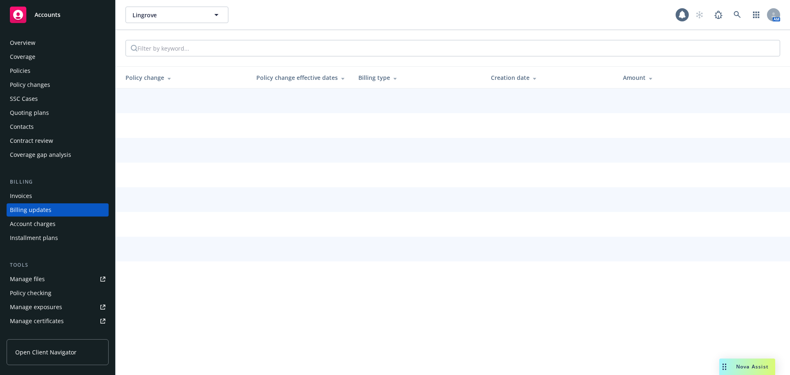
scroll to position [9, 0]
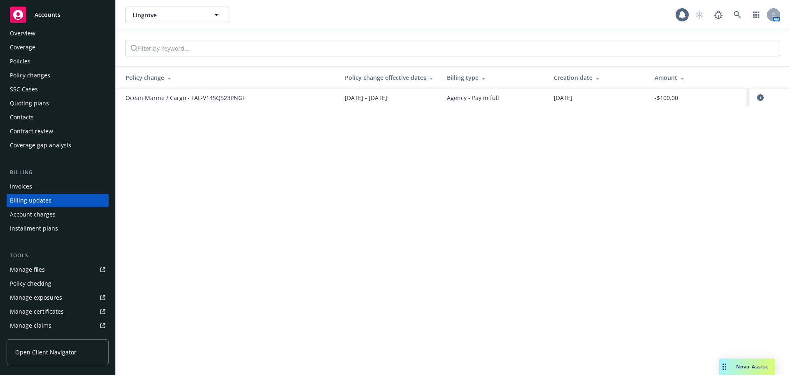
click at [34, 193] on div "Invoices Billing updates Account charges Installment plans" at bounding box center [58, 207] width 102 height 55
click at [37, 186] on div "Invoices" at bounding box center [57, 186] width 95 height 13
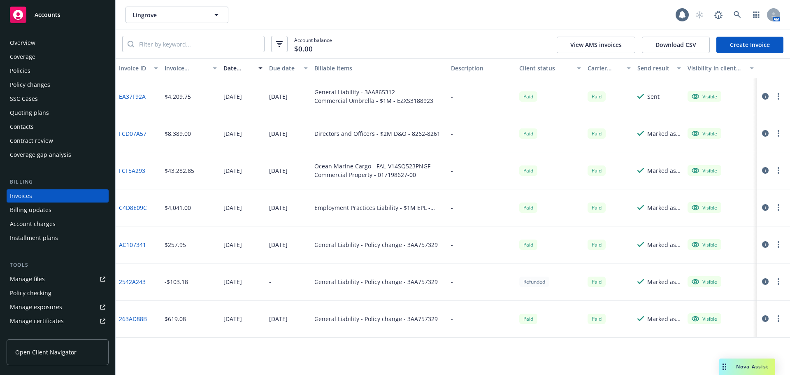
click at [739, 48] on link "Create Invoice" at bounding box center [750, 45] width 67 height 16
